Goal: Information Seeking & Learning: Find specific fact

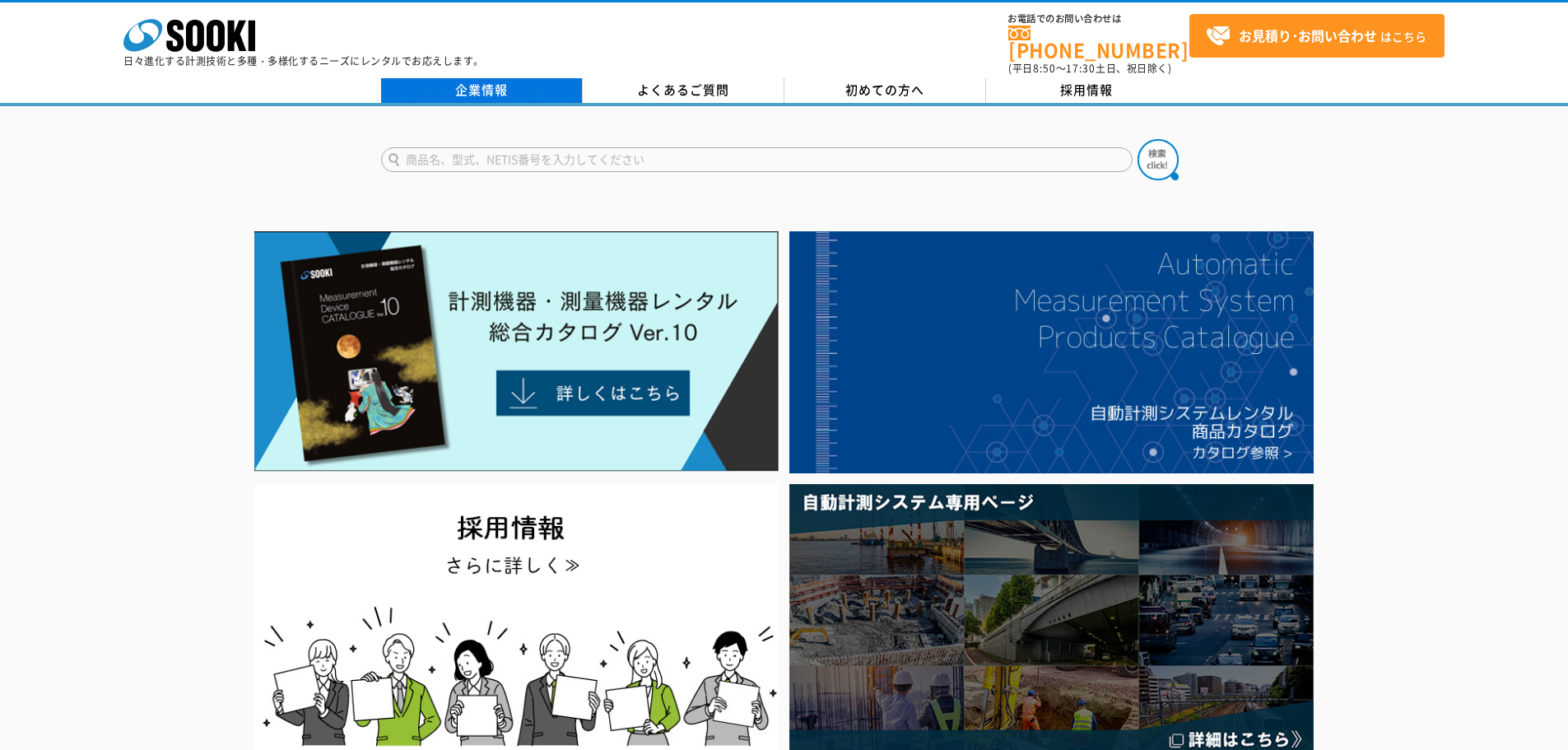
click at [466, 85] on link "企業情報" at bounding box center [481, 90] width 202 height 25
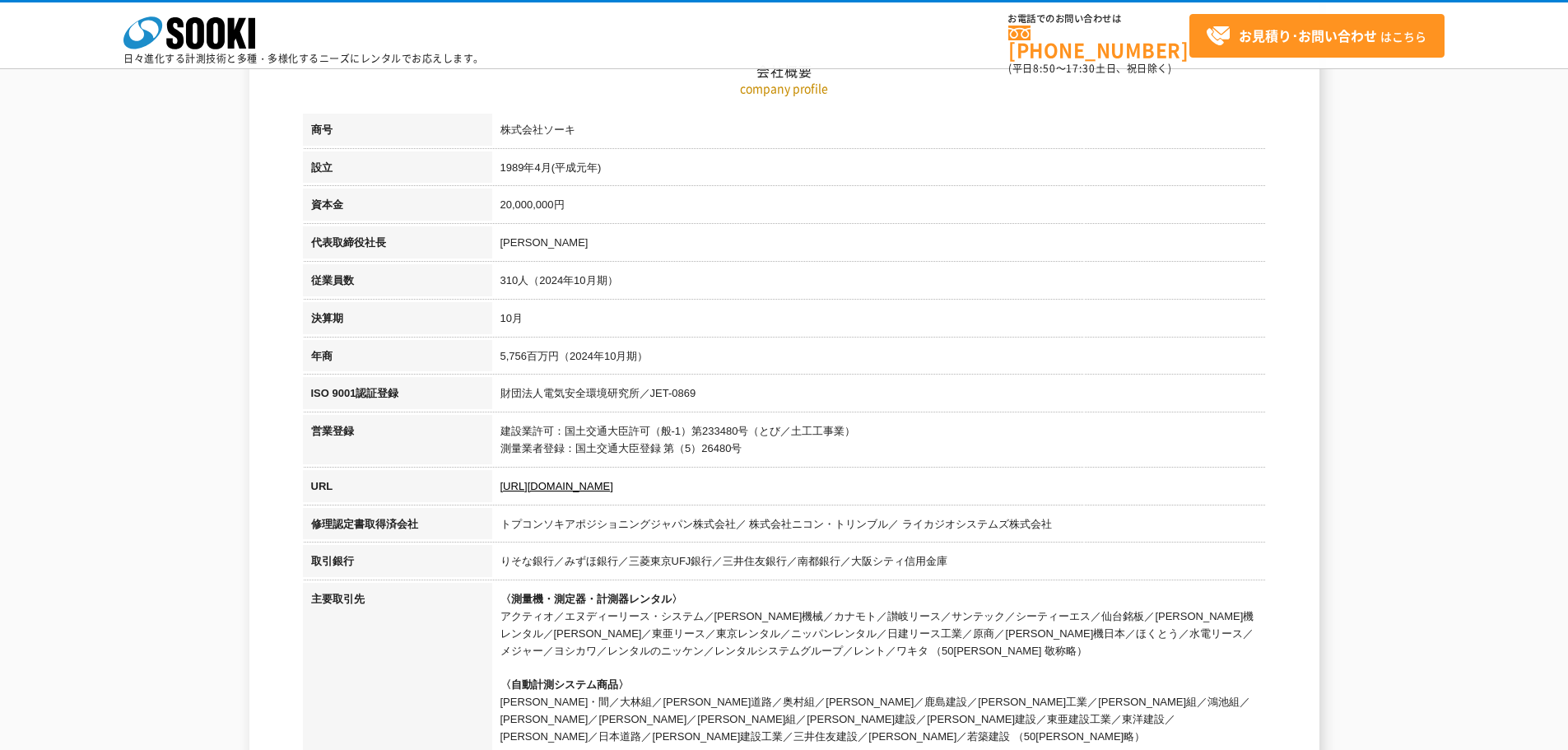
scroll to position [247, 0]
drag, startPoint x: 543, startPoint y: 240, endPoint x: 496, endPoint y: 242, distance: 47.0
click at [496, 242] on td "[PERSON_NAME]" at bounding box center [880, 243] width 774 height 38
copy td "[PERSON_NAME]"
click at [406, 142] on th "商号" at bounding box center [397, 130] width 190 height 38
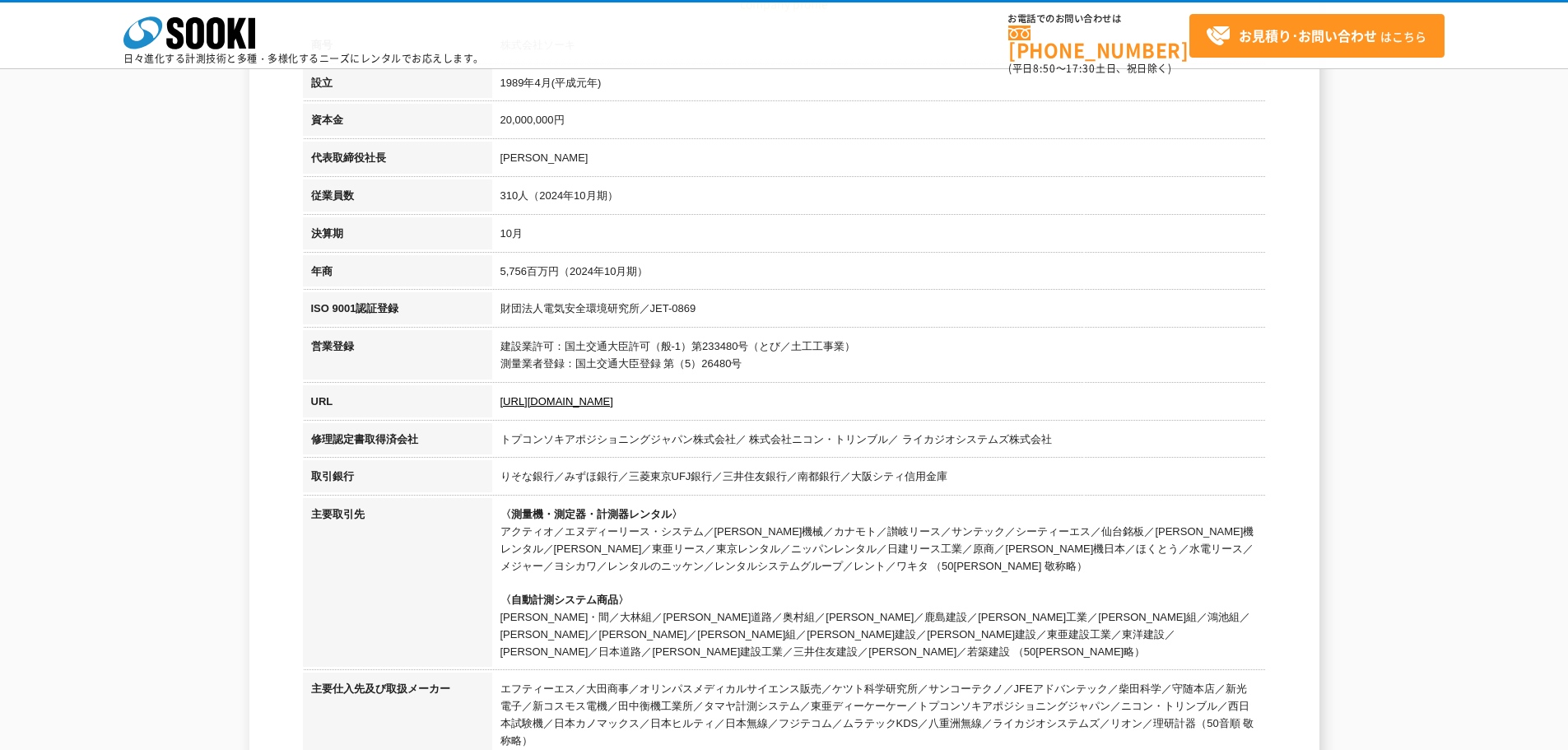
scroll to position [412, 0]
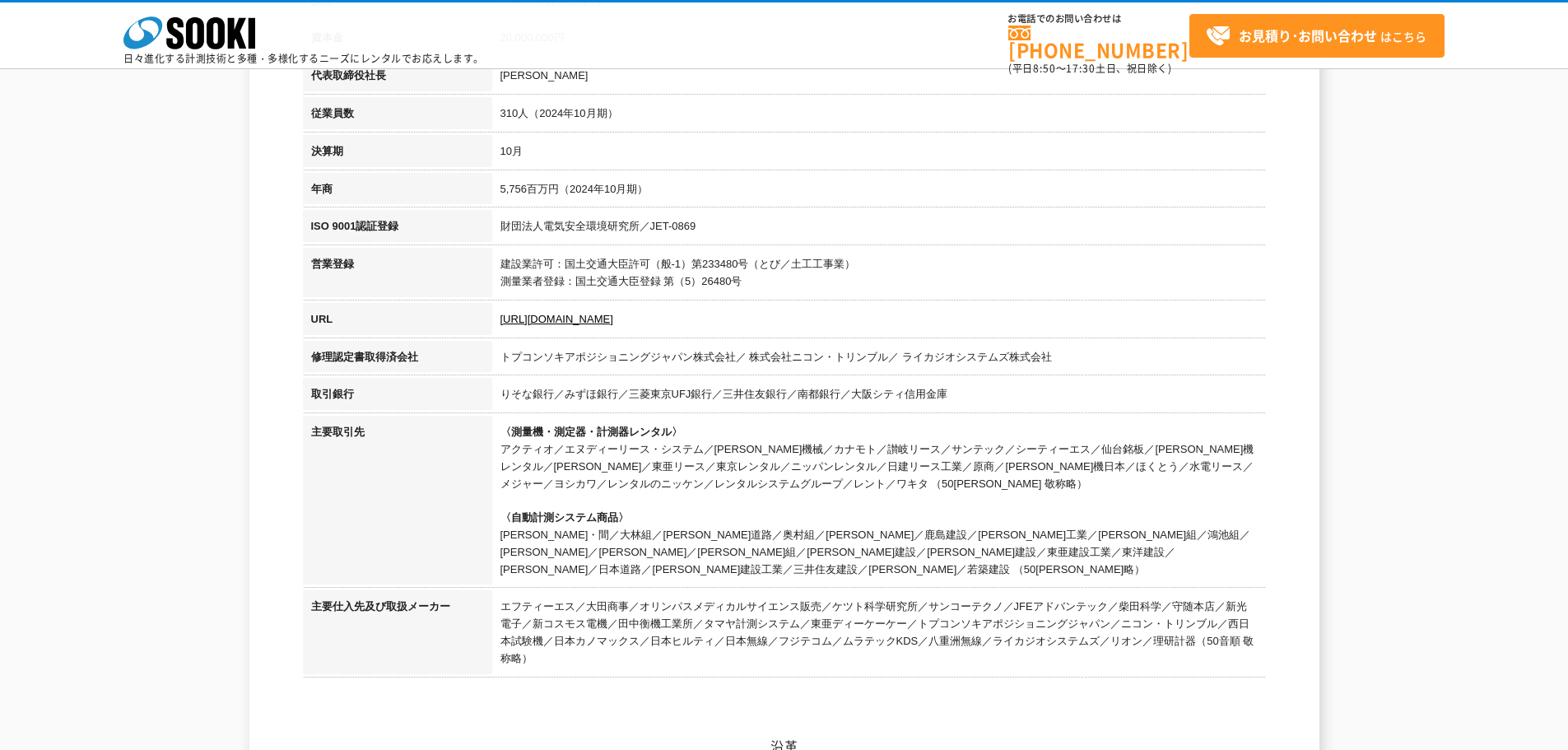
drag, startPoint x: 615, startPoint y: 327, endPoint x: 483, endPoint y: 324, distance: 132.0
click at [483, 324] on tr "URL [URL][DOMAIN_NAME]" at bounding box center [784, 322] width 963 height 38
copy tr "[URL][DOMAIN_NAME]"
click at [725, 269] on td "建設業許可：国土交通大臣許可（般-1）第233480号（とび／土工工事業） 測量業者登録：国土交通大臣登録 第（5）26480号" at bounding box center [880, 275] width 774 height 55
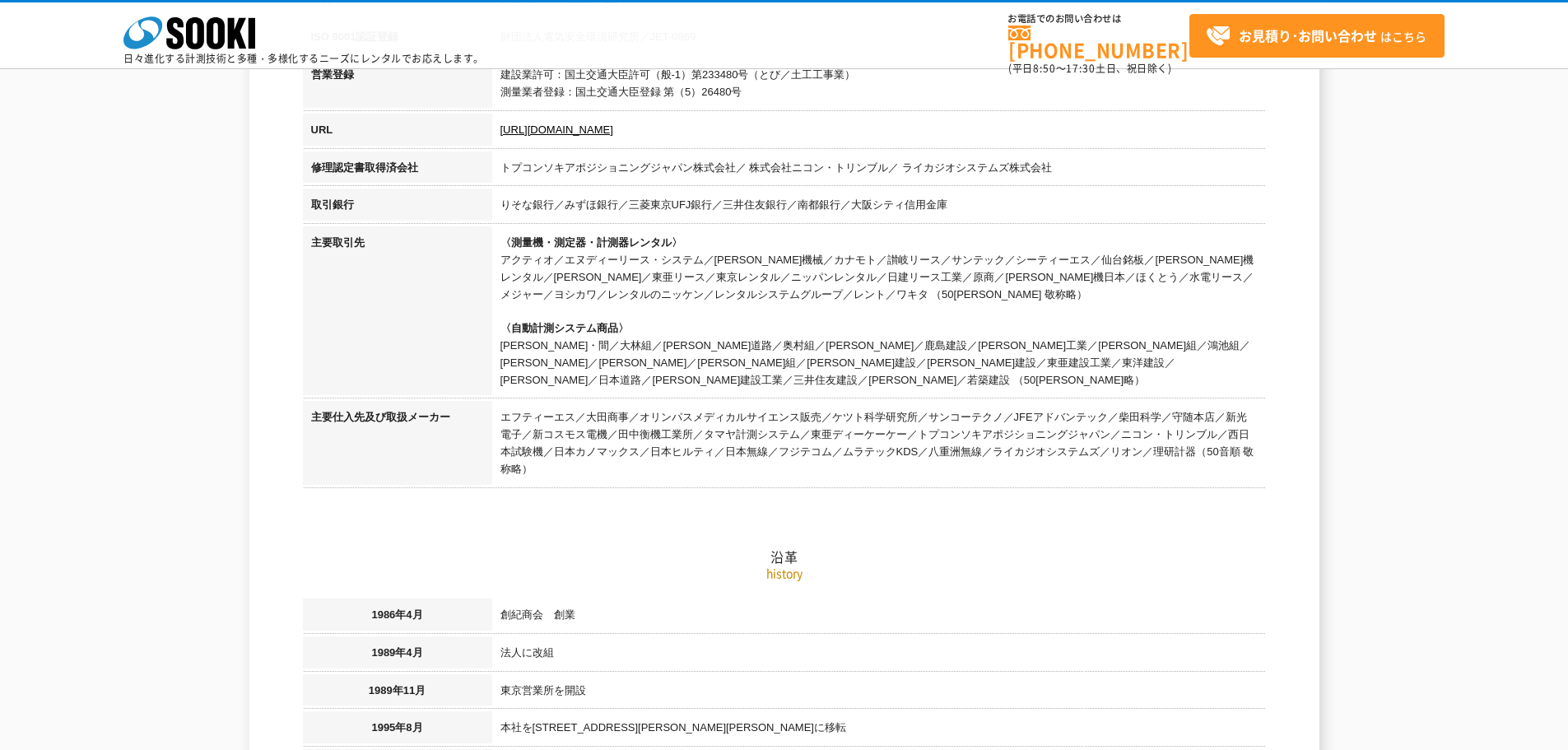
scroll to position [658, 0]
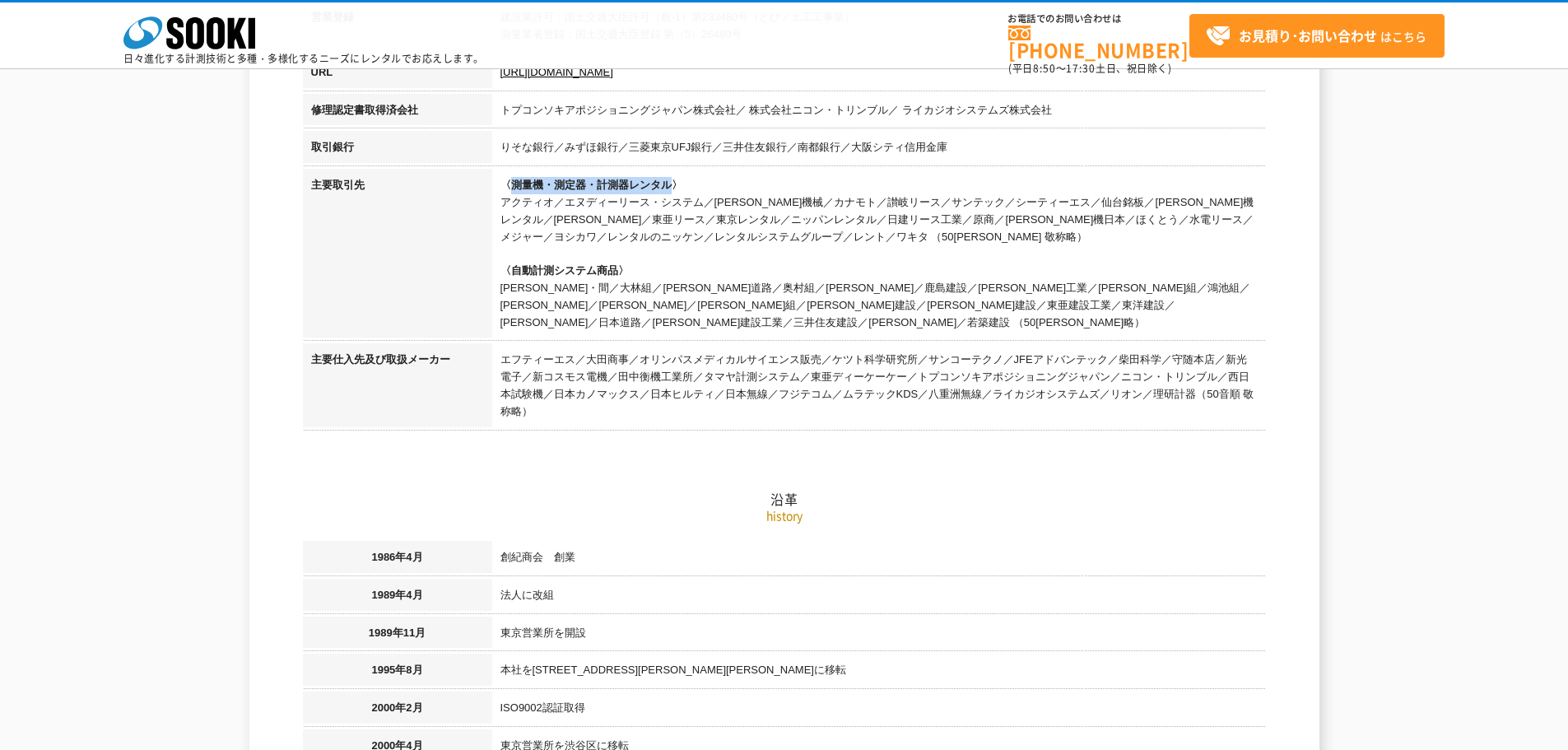
drag, startPoint x: 512, startPoint y: 185, endPoint x: 668, endPoint y: 182, distance: 156.0
click at [668, 182] on span "〈測量機・測定器・計測器レンタル〉" at bounding box center [591, 184] width 182 height 12
copy span "測量機・測定器・計測器レンタル"
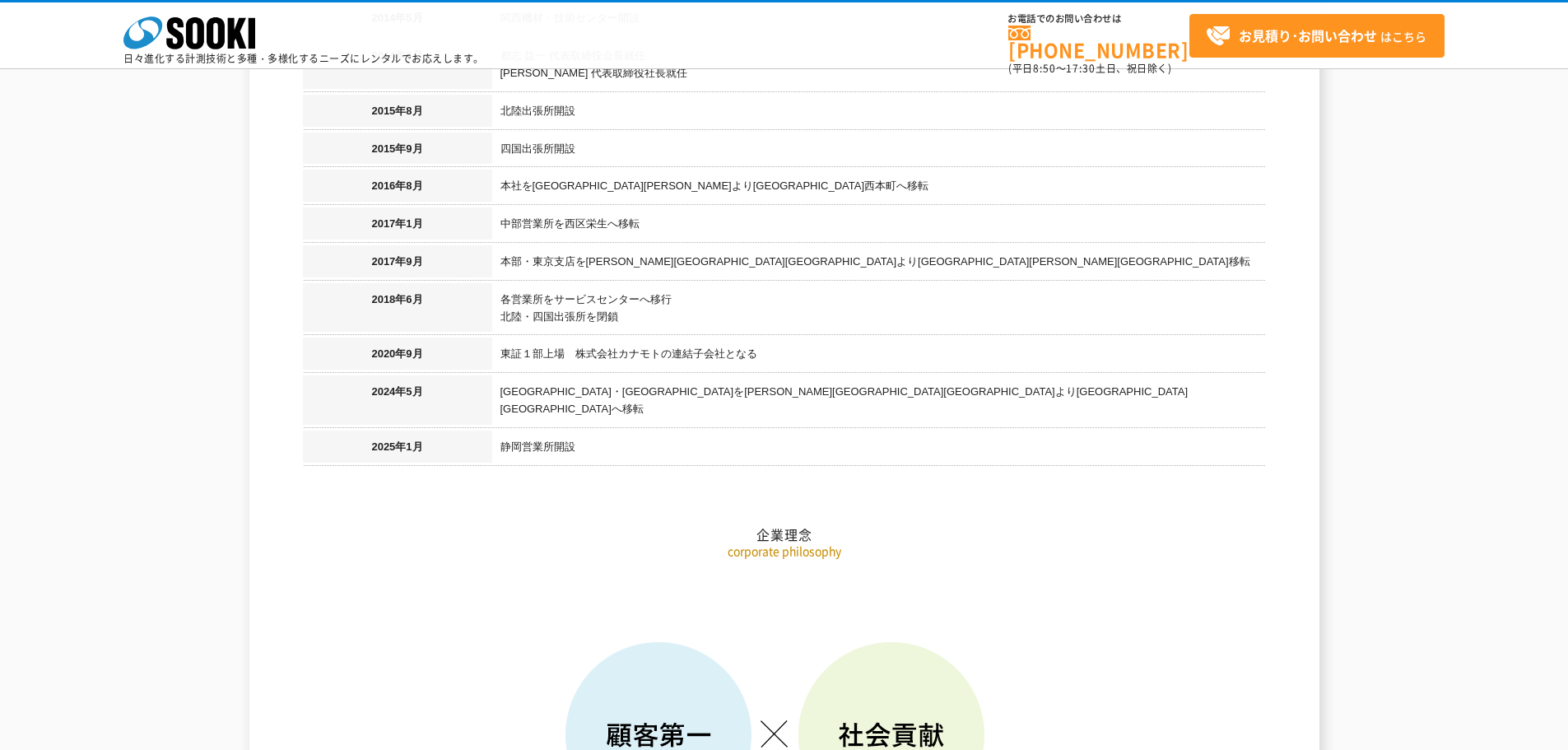
scroll to position [1893, 0]
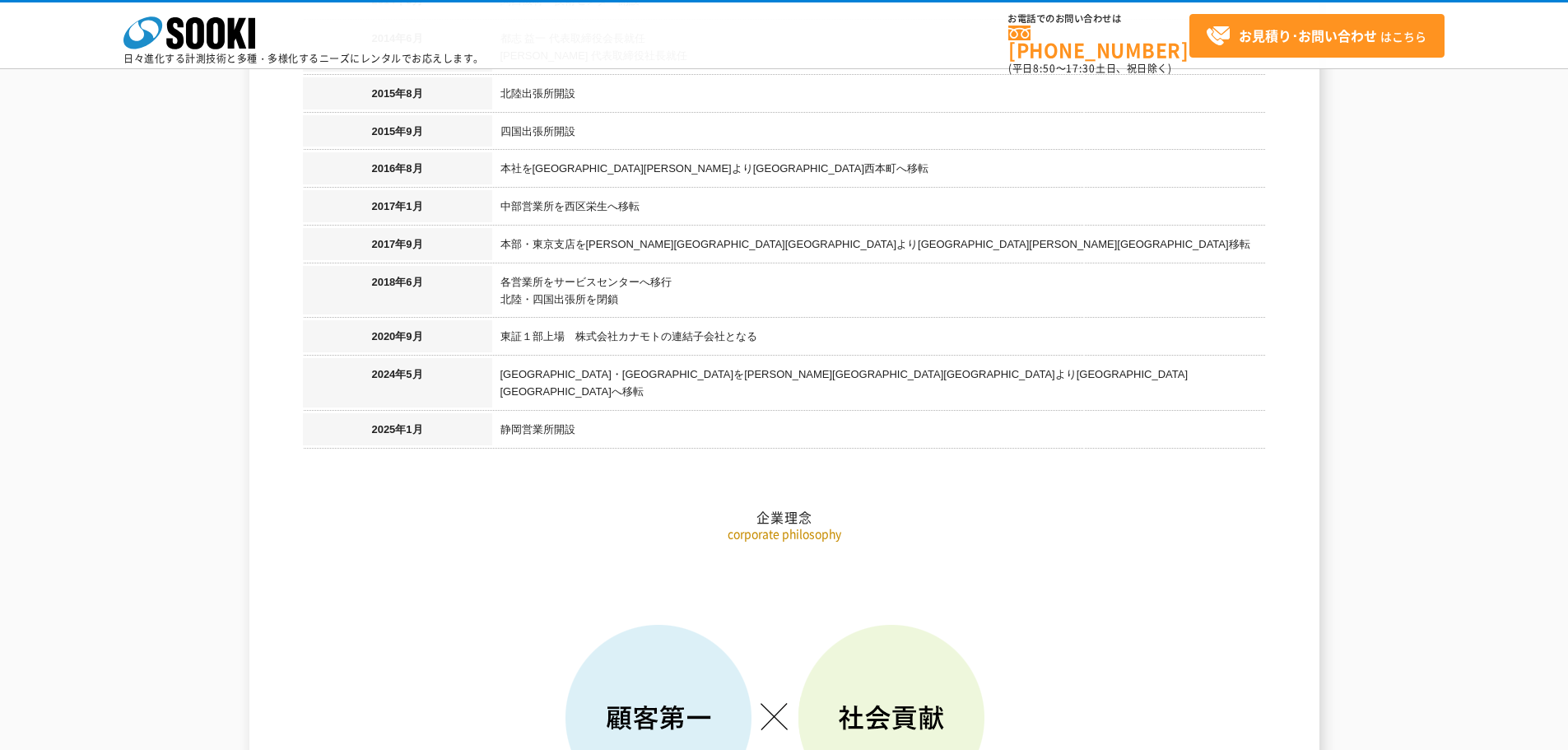
drag, startPoint x: 668, startPoint y: 182, endPoint x: 440, endPoint y: 407, distance: 320.3
click at [440, 407] on h2 "企業理念" at bounding box center [784, 435] width 963 height 182
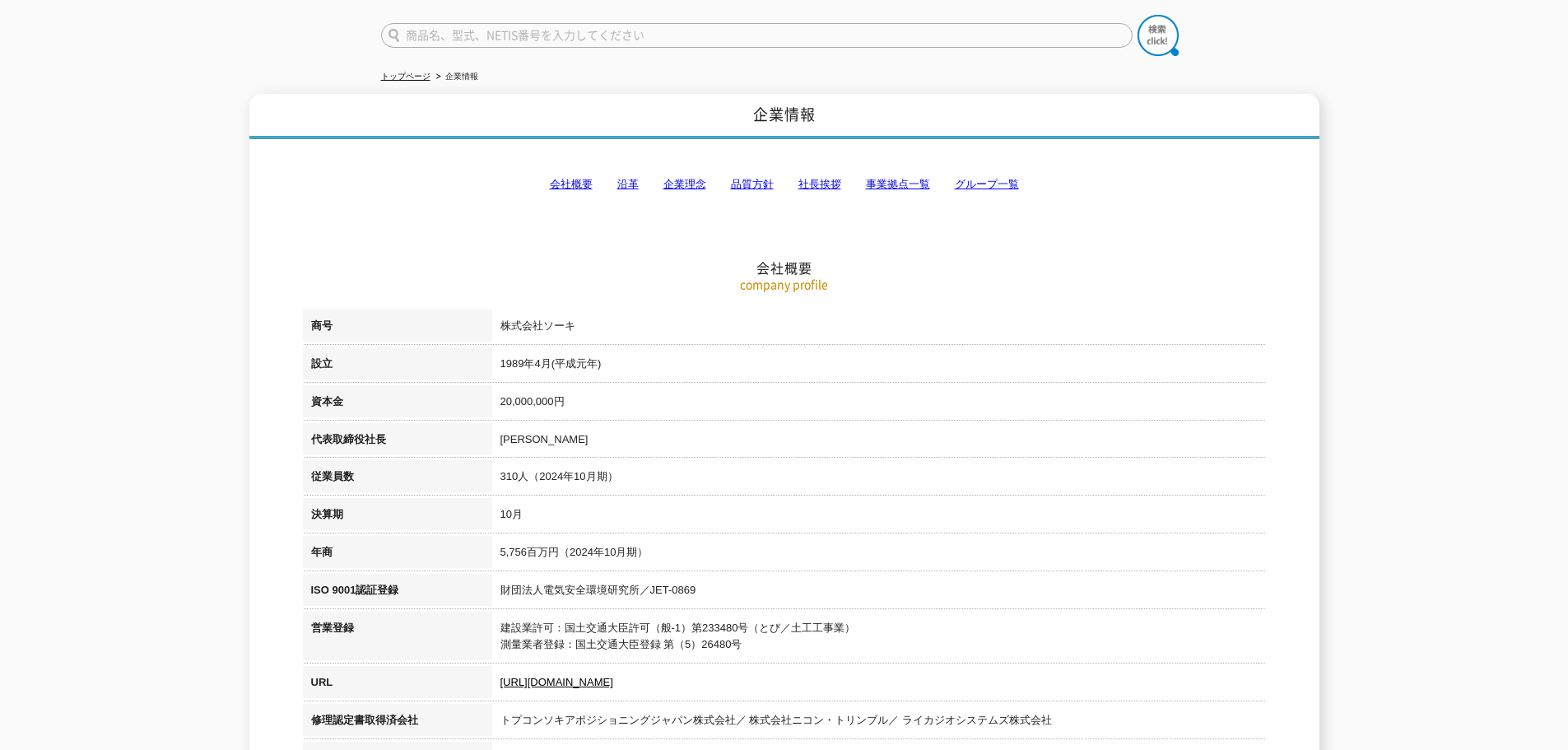
scroll to position [153, 0]
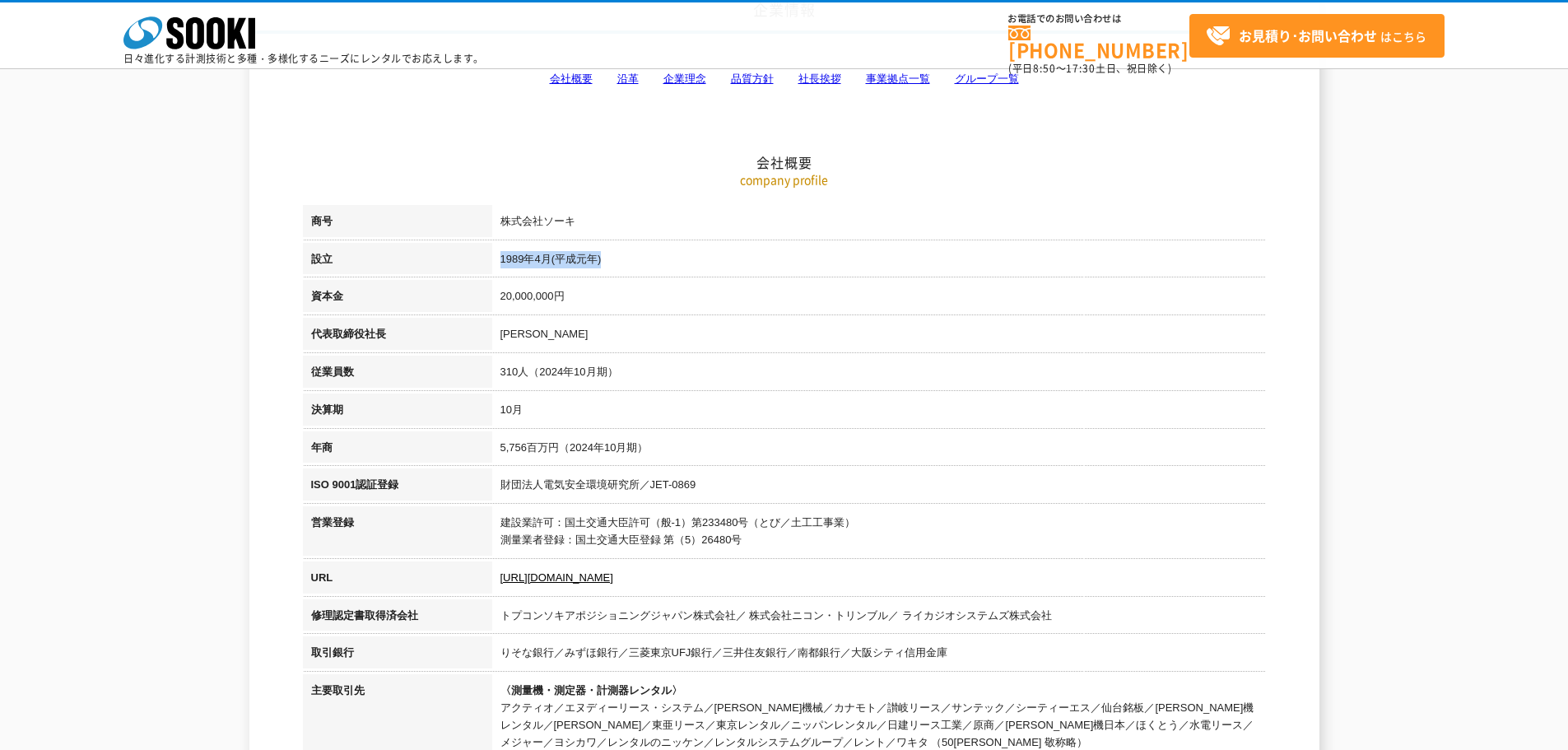
drag, startPoint x: 615, startPoint y: 260, endPoint x: 495, endPoint y: 271, distance: 120.5
click at [495, 271] on td "1989年4月(平成元年)" at bounding box center [880, 262] width 774 height 38
copy td "1989年4月(平成元年)"
click at [650, 349] on td "[PERSON_NAME]" at bounding box center [880, 336] width 774 height 38
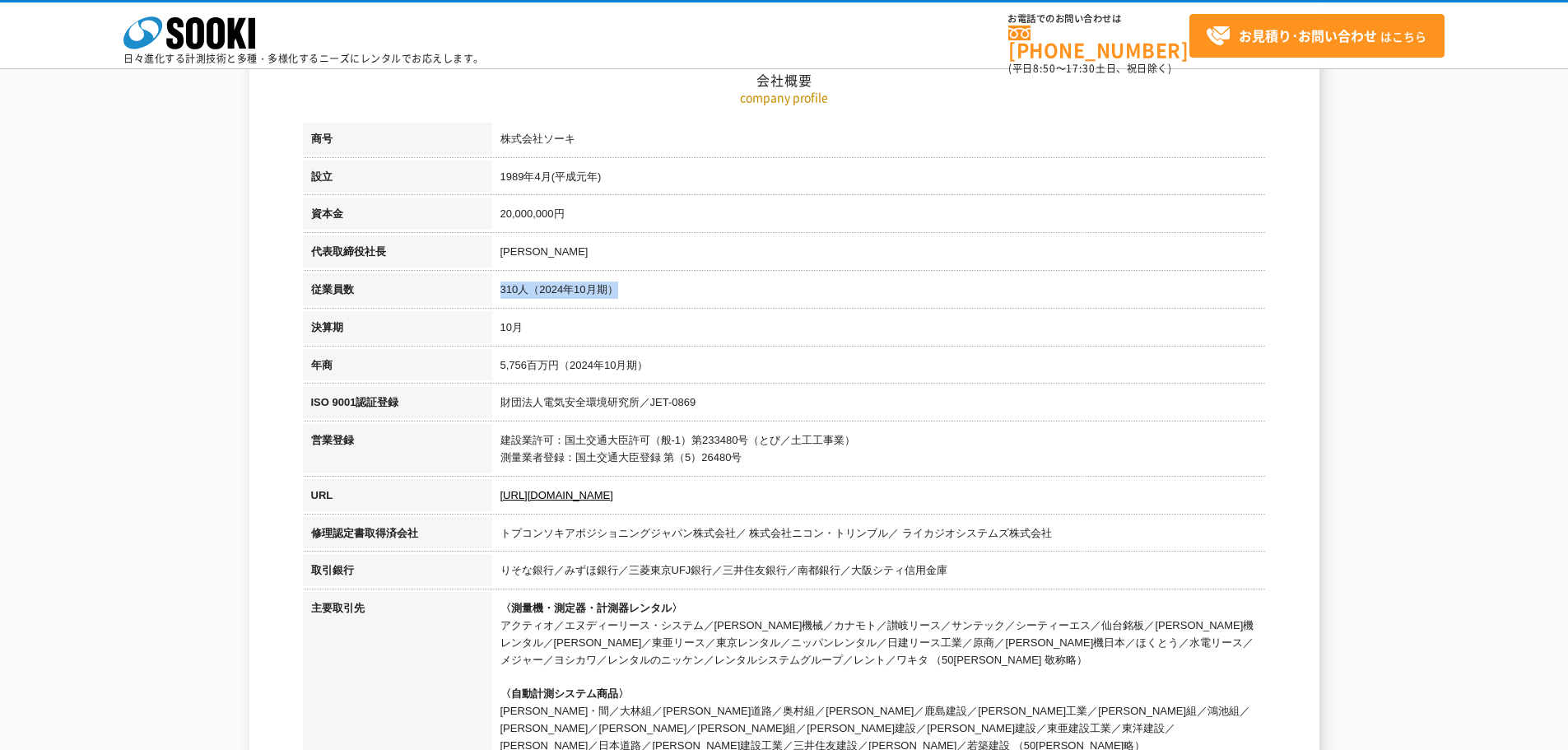
drag, startPoint x: 628, startPoint y: 302, endPoint x: 498, endPoint y: 302, distance: 130.0
click at [498, 302] on td "310人（2024年10月期）" at bounding box center [880, 292] width 774 height 38
copy td "310人（2024年10月期）"
click at [740, 354] on td "5,756百万円（2024年10月期）" at bounding box center [880, 368] width 774 height 38
drag, startPoint x: 596, startPoint y: 217, endPoint x: 503, endPoint y: 222, distance: 93.1
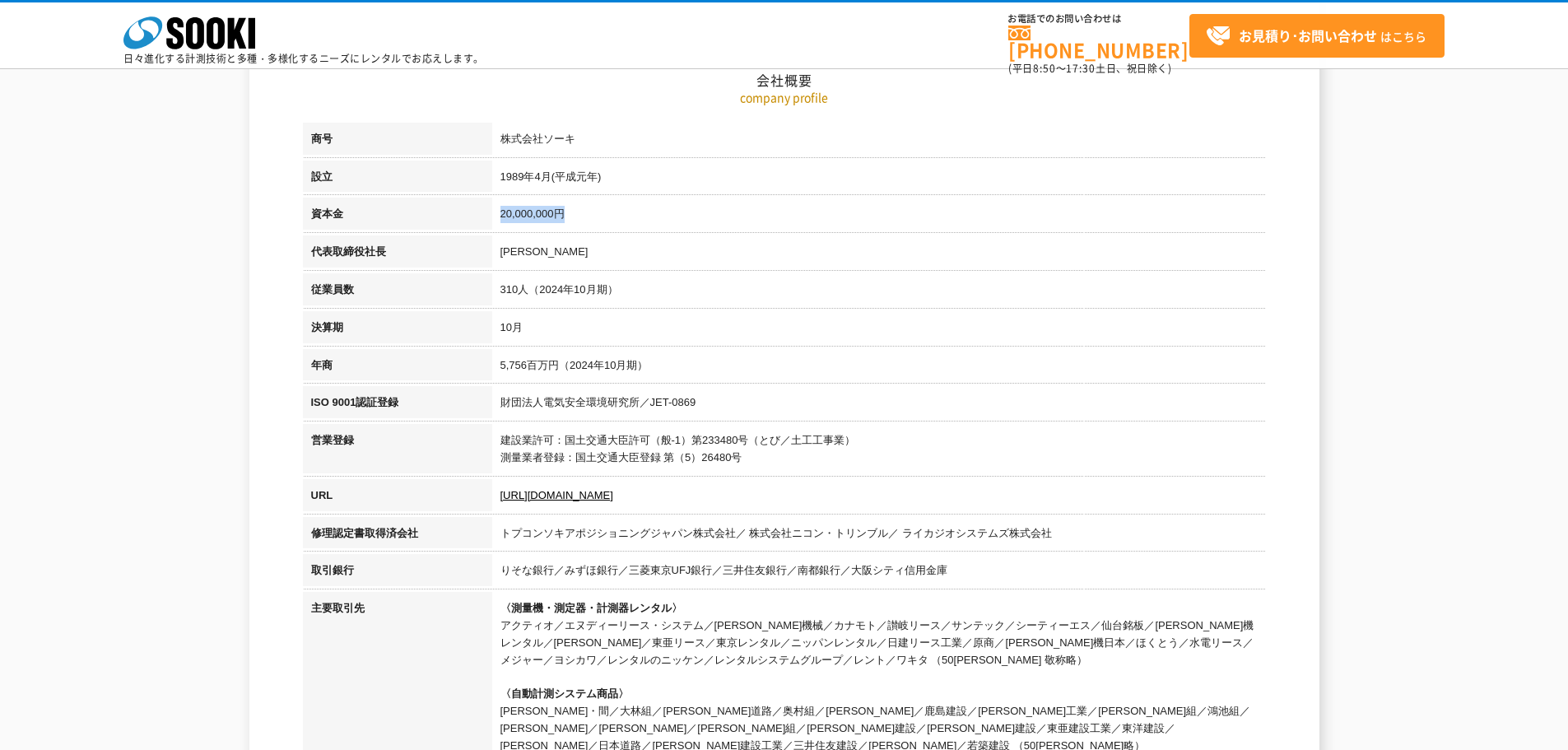
click at [503, 222] on td "20,000,000円" at bounding box center [880, 216] width 774 height 38
copy td "20,000,000円"
drag, startPoint x: 673, startPoint y: 372, endPoint x: 499, endPoint y: 372, distance: 174.0
click at [499, 372] on td "5,756百万円（2024年10月期）" at bounding box center [880, 368] width 774 height 38
copy td "5,756百万円（2024年10月期）"
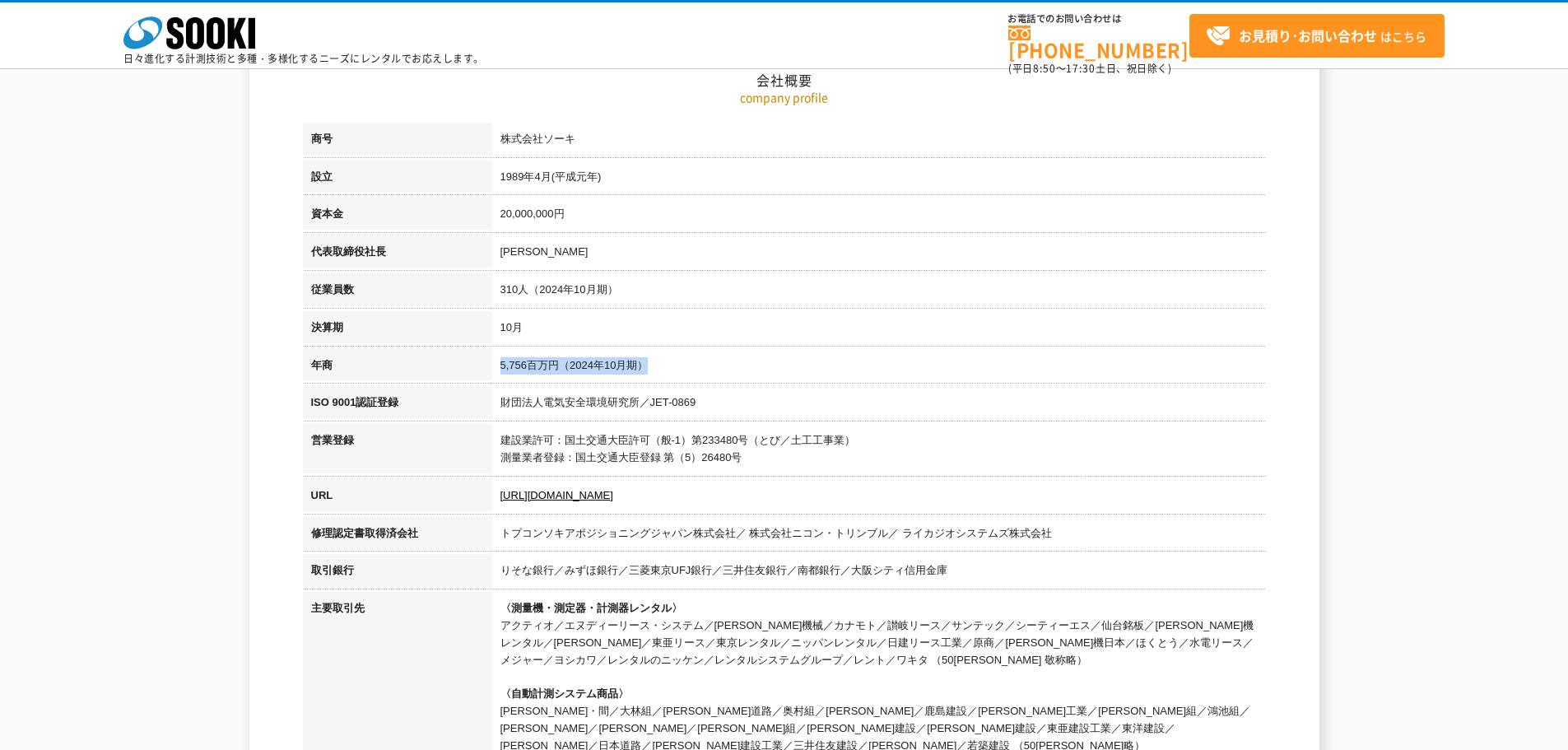
scroll to position [318, 0]
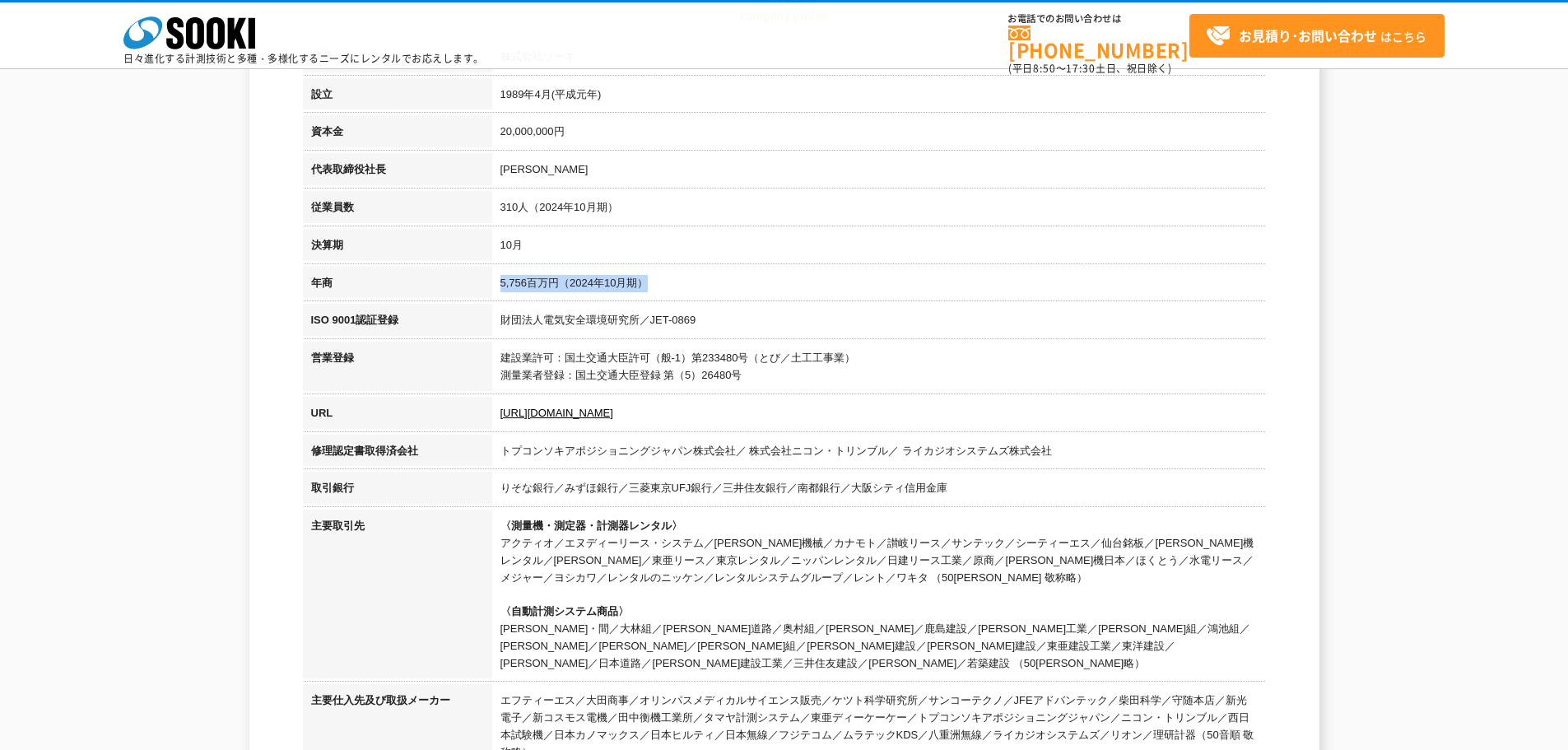
click at [630, 290] on td "5,756百万円（2024年10月期）" at bounding box center [880, 286] width 774 height 38
drag, startPoint x: 676, startPoint y: 281, endPoint x: 312, endPoint y: 290, distance: 364.1
click at [312, 290] on tr "年商 5,756百万円（[DATE]期）" at bounding box center [784, 286] width 963 height 38
click at [738, 270] on td "5,756百万円（2024年10月期）" at bounding box center [880, 286] width 774 height 38
drag, startPoint x: 698, startPoint y: 287, endPoint x: 463, endPoint y: 301, distance: 235.4
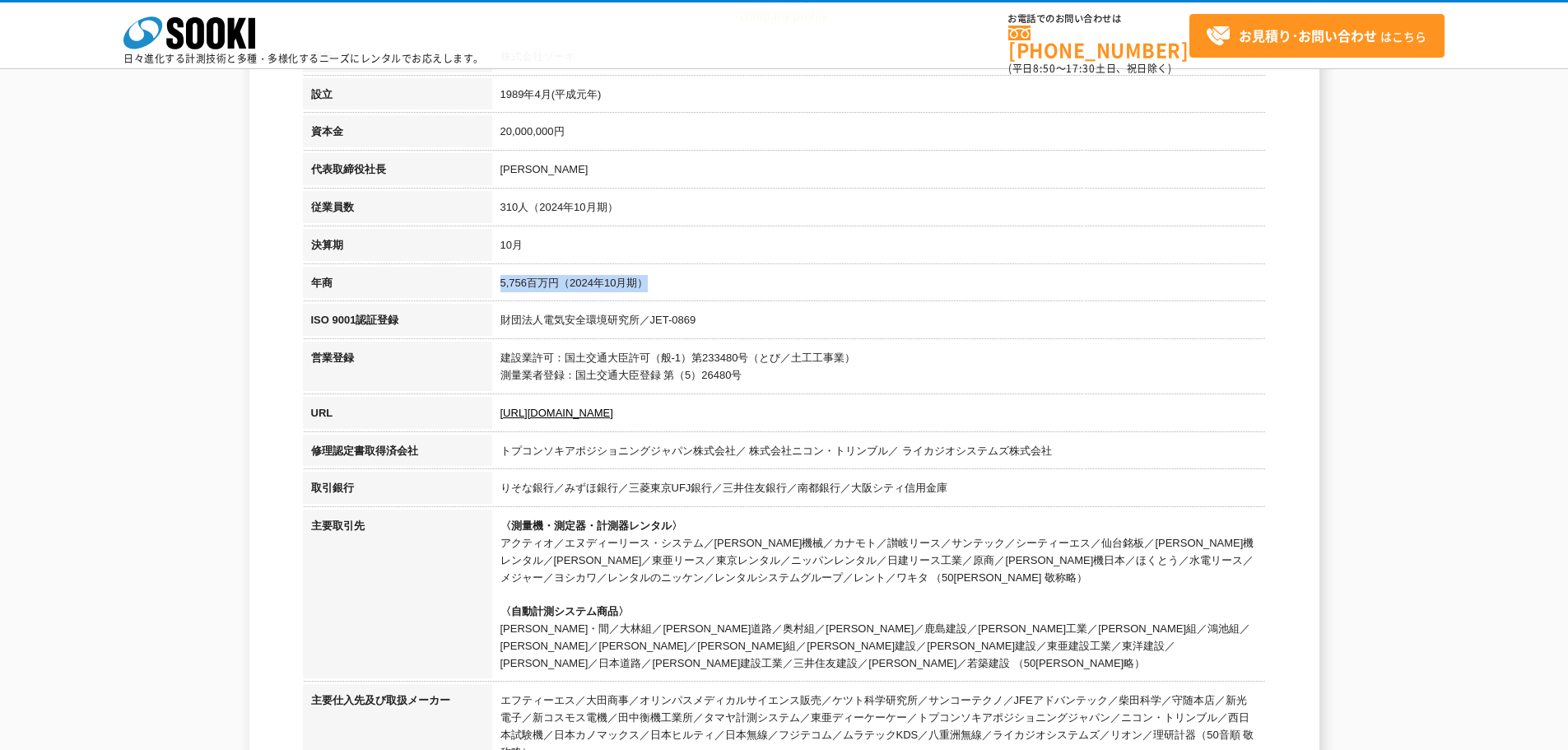
click at [463, 301] on tr "年商 5,756百万円（[DATE]期）" at bounding box center [784, 286] width 963 height 38
copy tr "年商 5,756百万円（[DATE]期）"
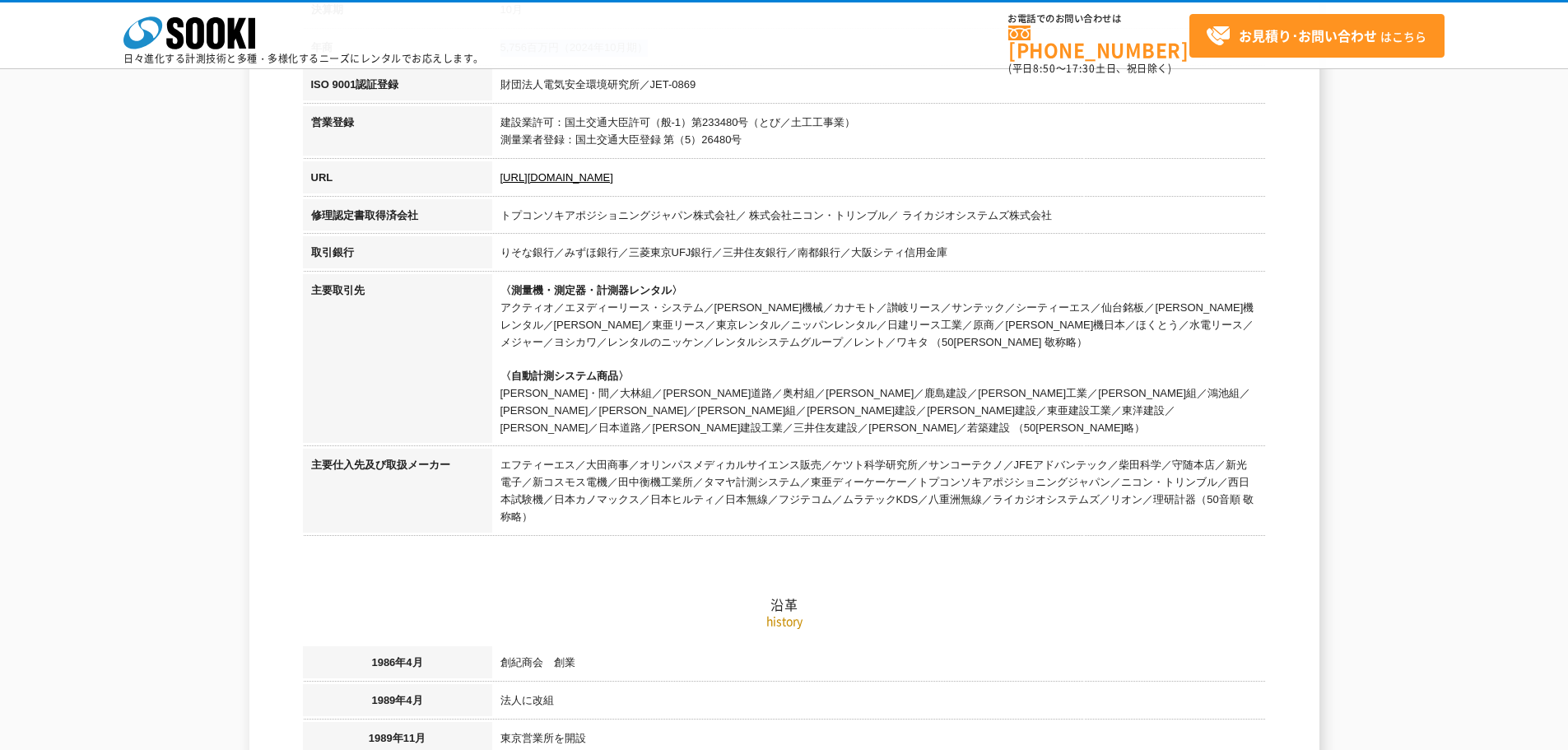
scroll to position [400, 0]
